Goal: Transaction & Acquisition: Purchase product/service

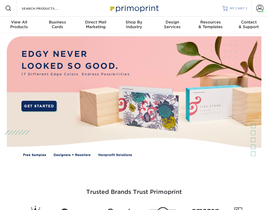
click at [233, 6] on span "MY CART" at bounding box center [237, 8] width 15 height 4
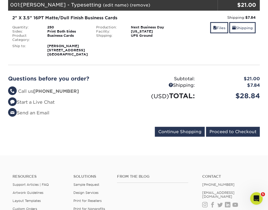
scroll to position [81, 0]
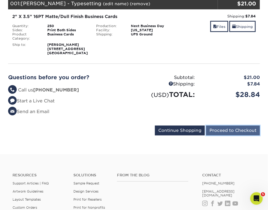
click at [242, 131] on input "Proceed to Checkout" at bounding box center [233, 131] width 54 height 10
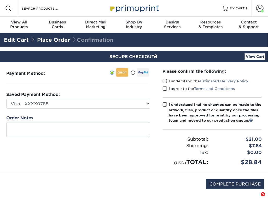
click at [165, 82] on span at bounding box center [165, 81] width 4 height 5
click at [0, 0] on input "I understand the Estimated Delivery Policy" at bounding box center [0, 0] width 0 height 0
click at [164, 89] on span at bounding box center [165, 88] width 4 height 5
click at [0, 0] on input "I agree to the Terms and Conditions" at bounding box center [0, 0] width 0 height 0
click at [165, 105] on span at bounding box center [165, 104] width 4 height 5
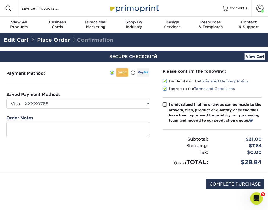
click at [0, 0] on input "I understand that no changes can be made to the artwork, files, product or quan…" at bounding box center [0, 0] width 0 height 0
click at [232, 188] on input "COMPLETE PURCHASE" at bounding box center [235, 184] width 58 height 10
type input "PROCESSING, PLEASE WAIT..."
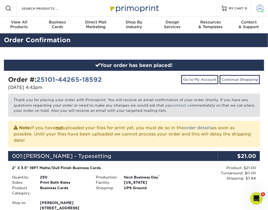
click at [260, 7] on span at bounding box center [259, 8] width 7 height 7
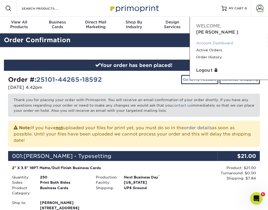
click at [203, 40] on link "Account Dashboard" at bounding box center [228, 43] width 65 height 7
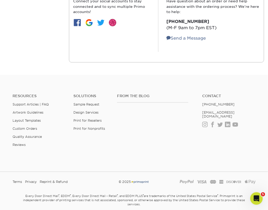
scroll to position [179, 0]
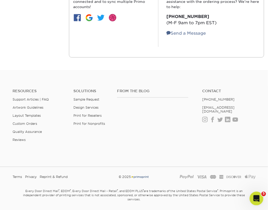
click at [254, 198] on icon "Open Intercom Messenger" at bounding box center [255, 198] width 9 height 9
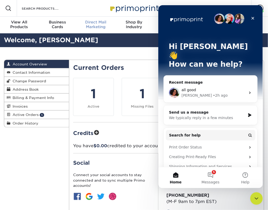
scroll to position [0, 0]
click at [252, 19] on icon "Close" at bounding box center [252, 18] width 3 height 3
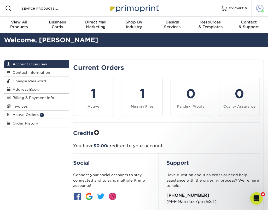
click at [260, 8] on span at bounding box center [259, 8] width 7 height 7
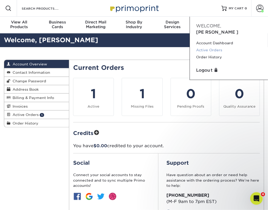
click at [209, 47] on link "Active Orders" at bounding box center [228, 50] width 65 height 7
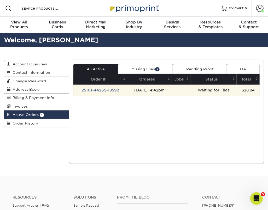
click at [172, 91] on td "[DATE] 4:42pm" at bounding box center [149, 90] width 45 height 11
